Goal: Find specific page/section: Find specific page/section

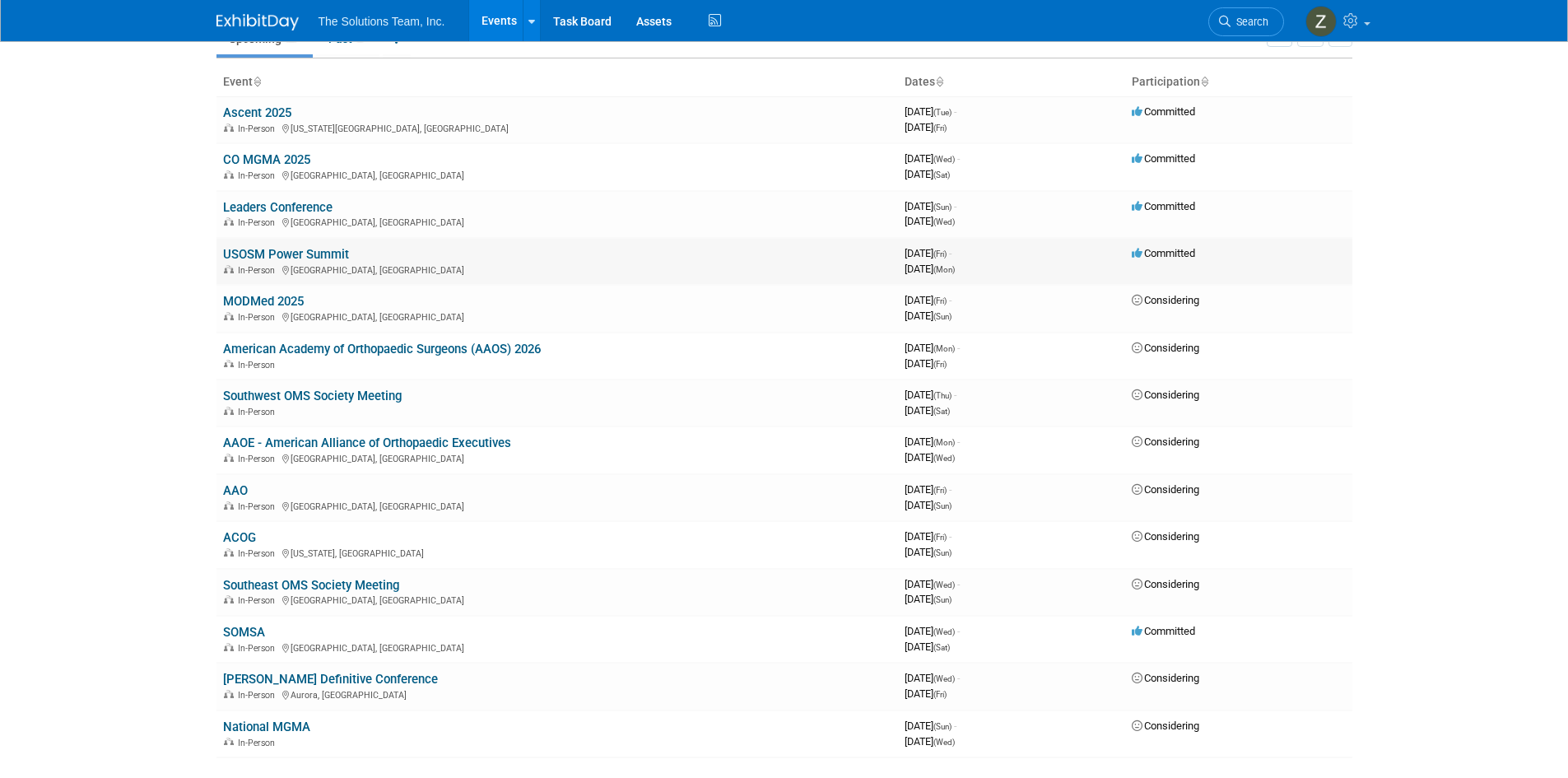
click at [317, 254] on link "USOSM Power Summit" at bounding box center [286, 254] width 126 height 15
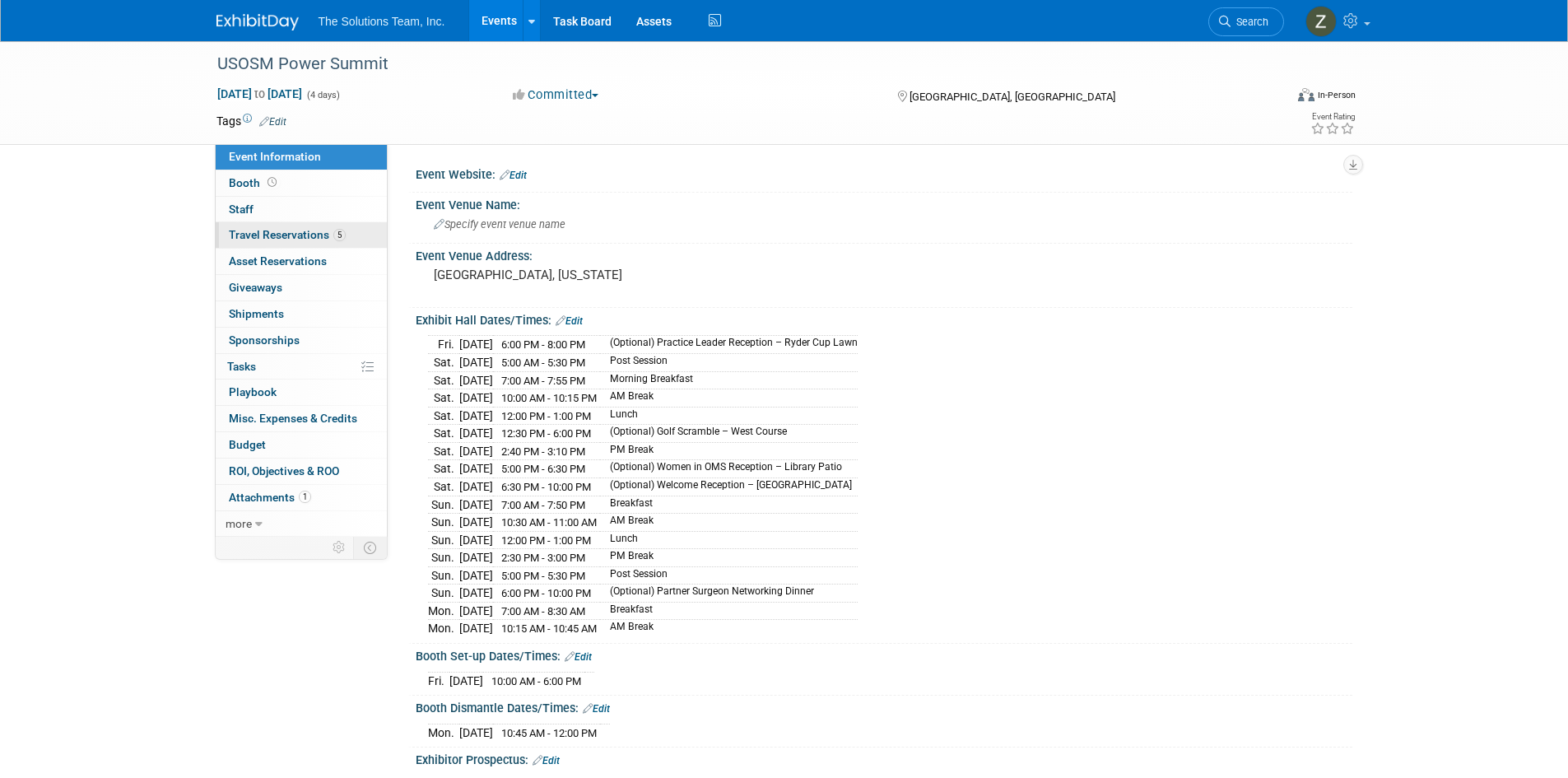
click at [322, 237] on span "Travel Reservations 5" at bounding box center [287, 235] width 117 height 14
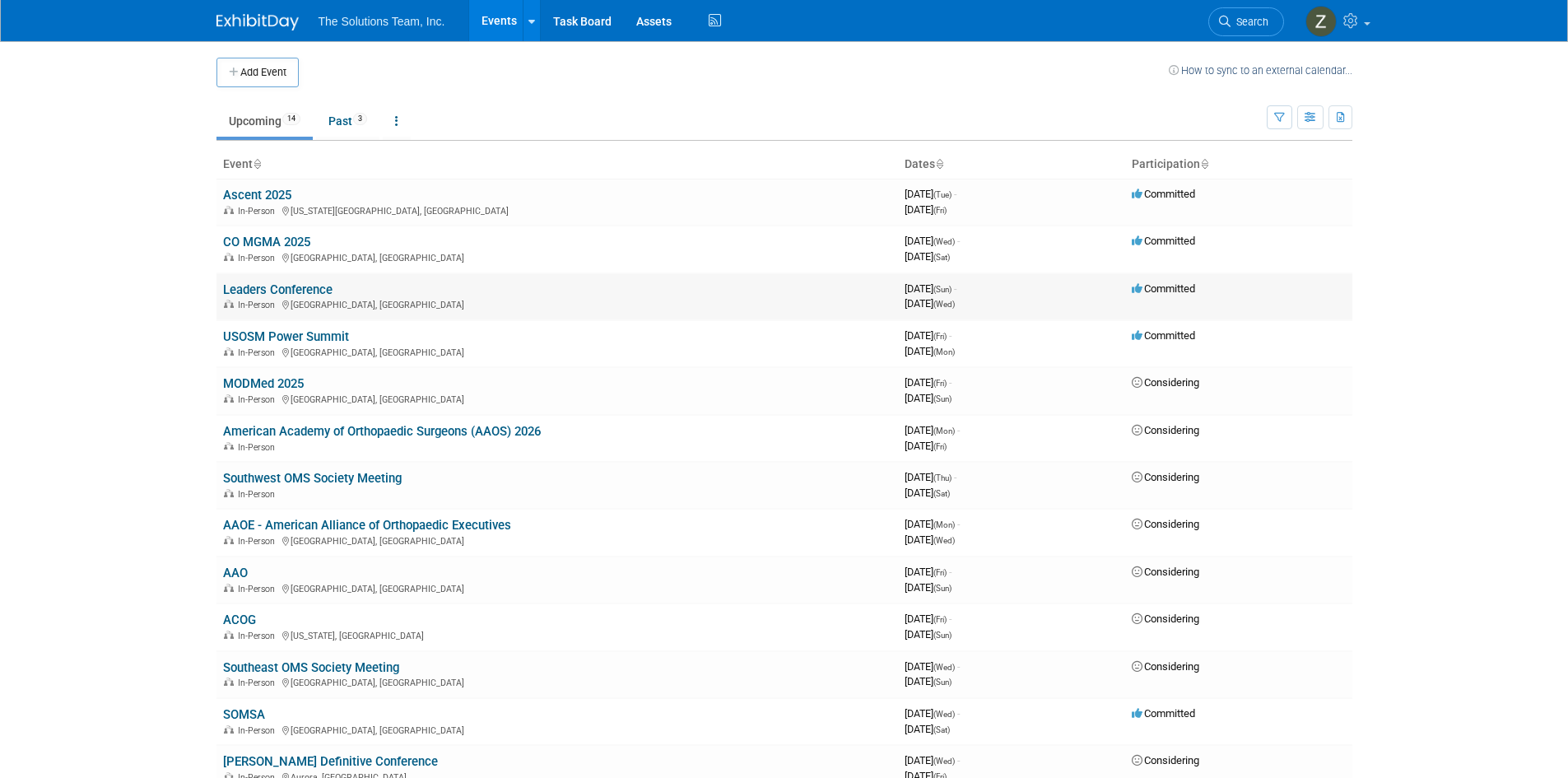
click at [318, 288] on link "Leaders Conference" at bounding box center [278, 289] width 110 height 15
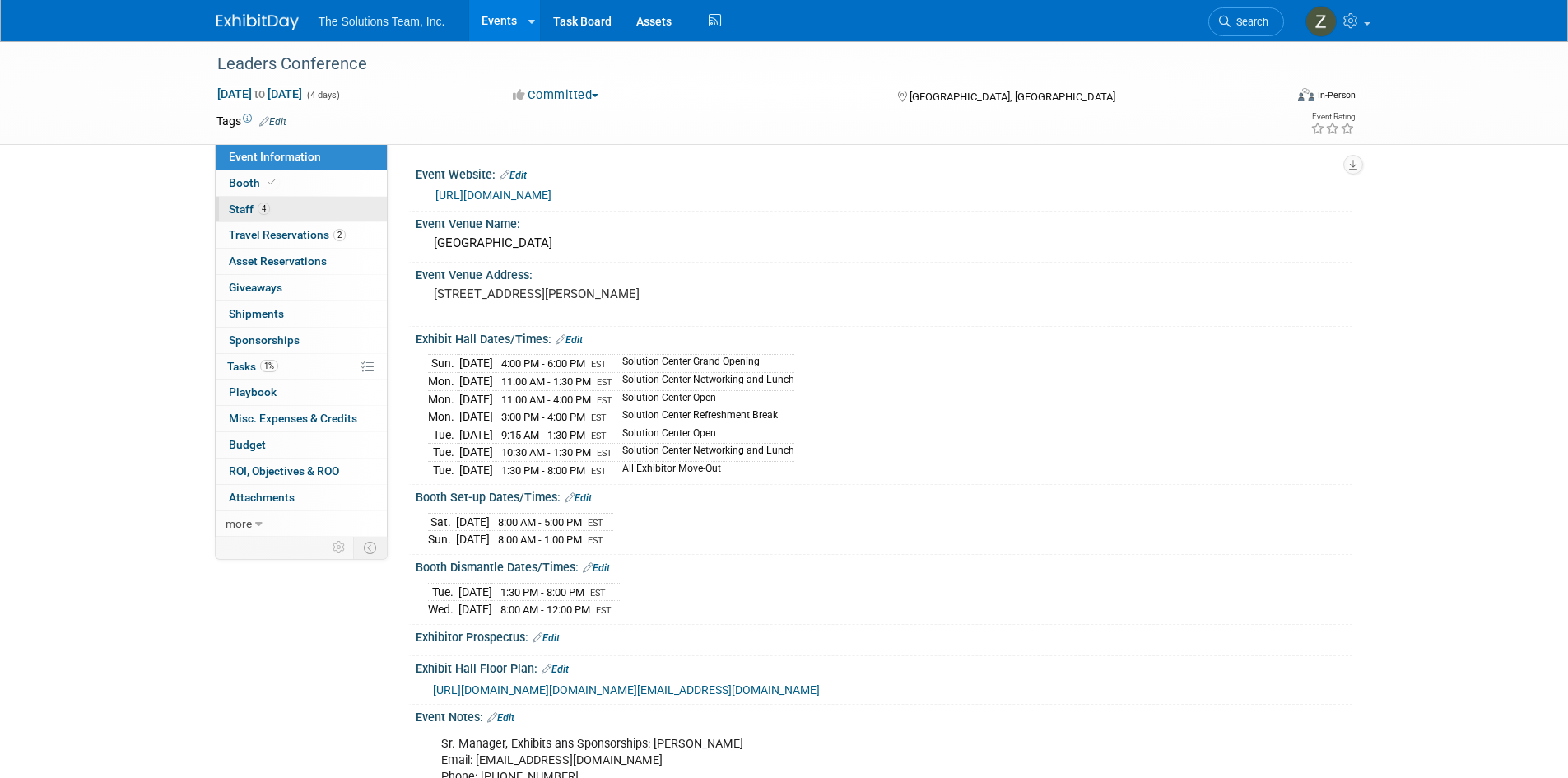
click at [297, 208] on link "4 Staff 4" at bounding box center [301, 210] width 171 height 25
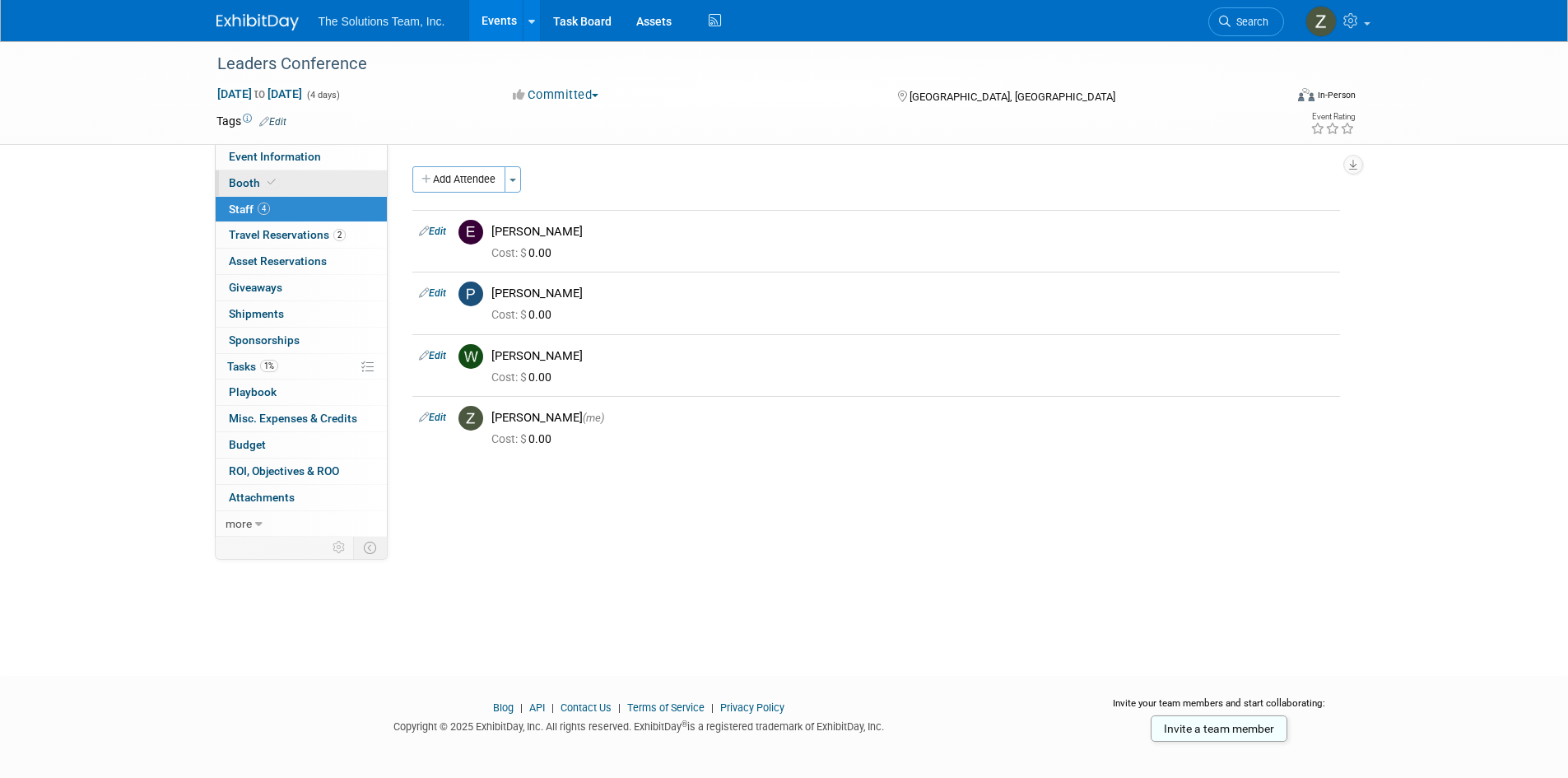
click at [288, 185] on link "Booth" at bounding box center [301, 183] width 171 height 25
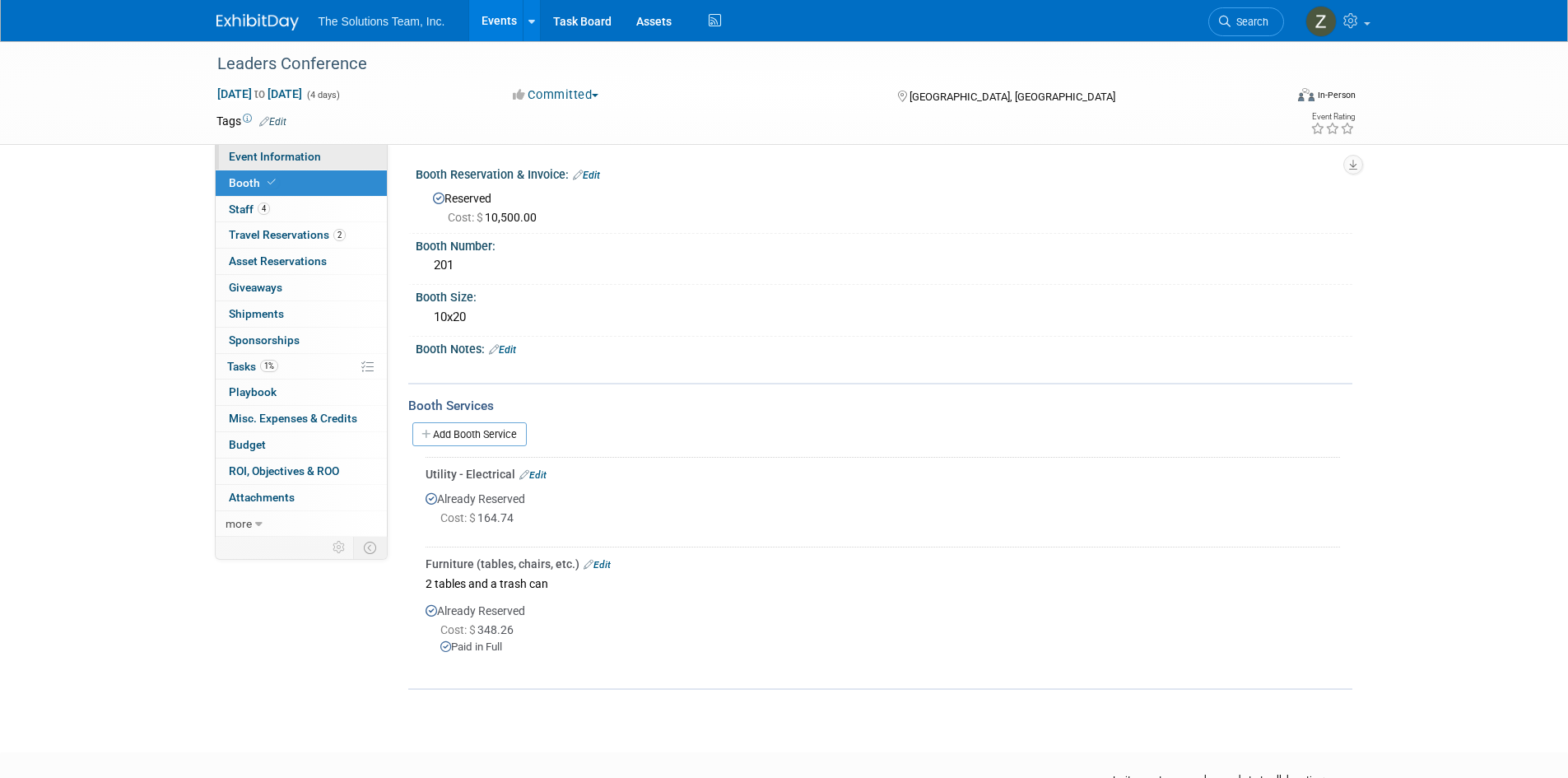
click at [301, 160] on span "Event Information" at bounding box center [275, 156] width 92 height 14
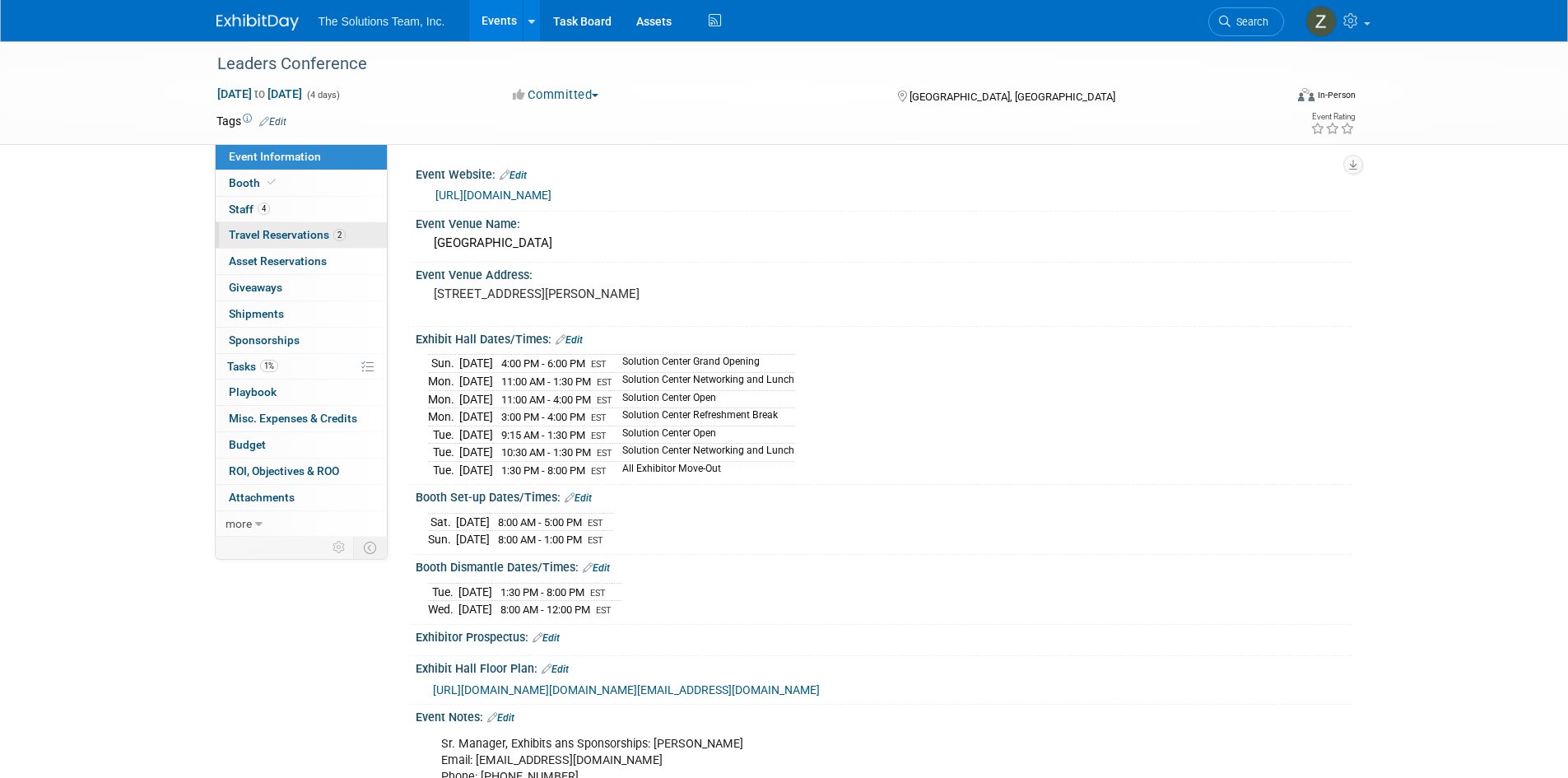
click at [306, 229] on span "Travel Reservations 2" at bounding box center [287, 235] width 117 height 14
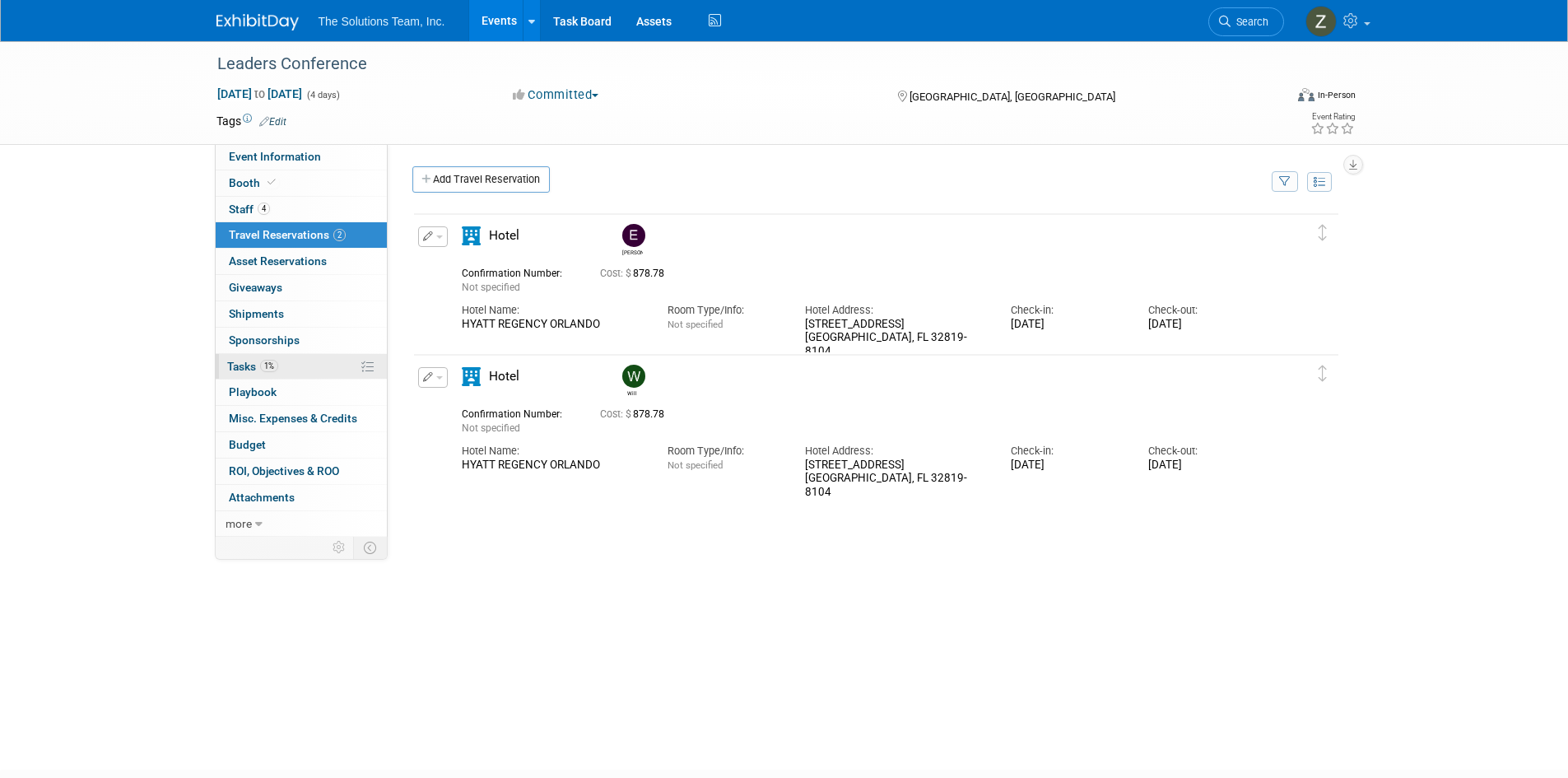
click at [332, 367] on link "1% Tasks 1%" at bounding box center [301, 366] width 171 height 25
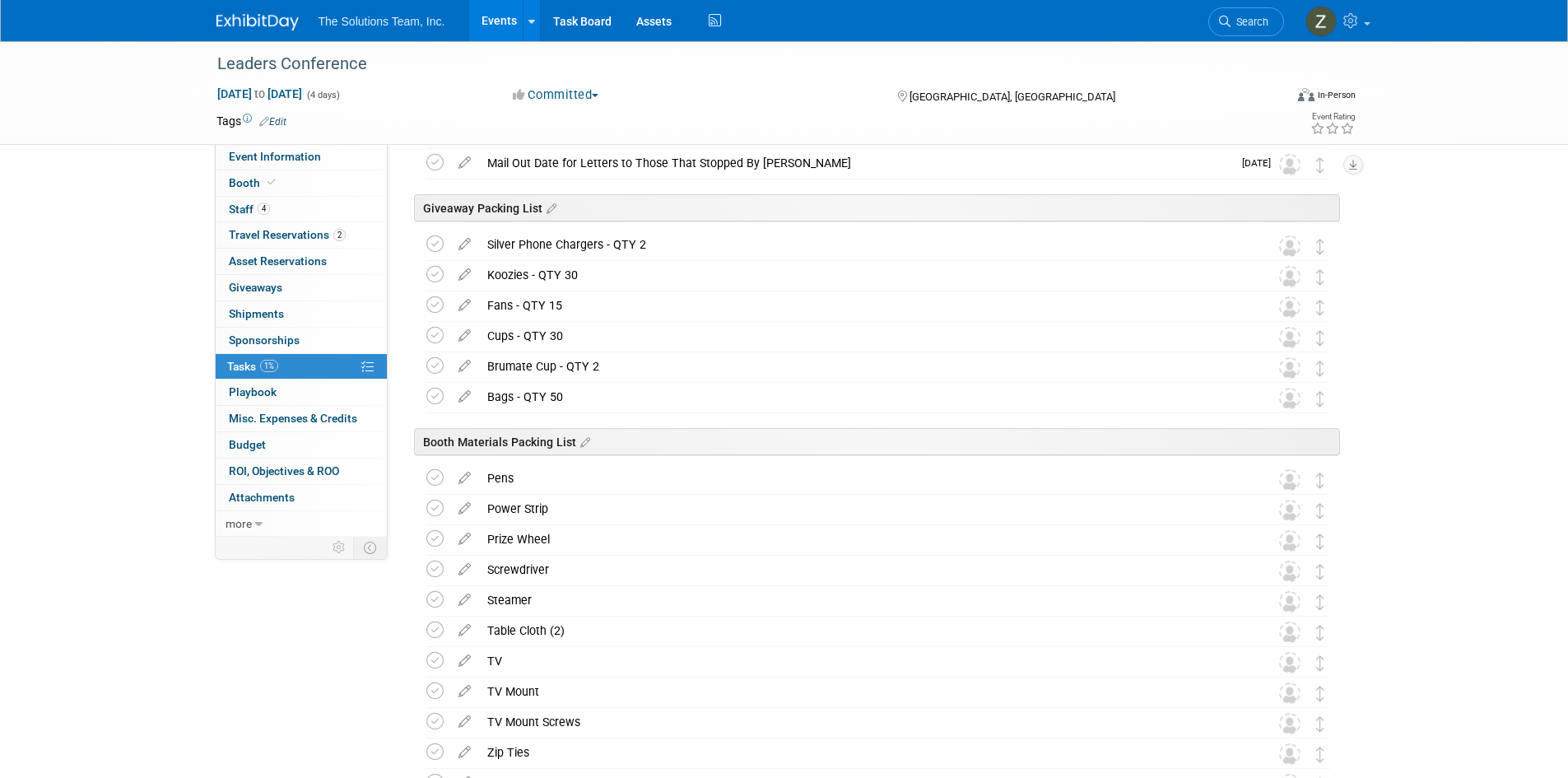
scroll to position [659, 0]
